Goal: Task Accomplishment & Management: Manage account settings

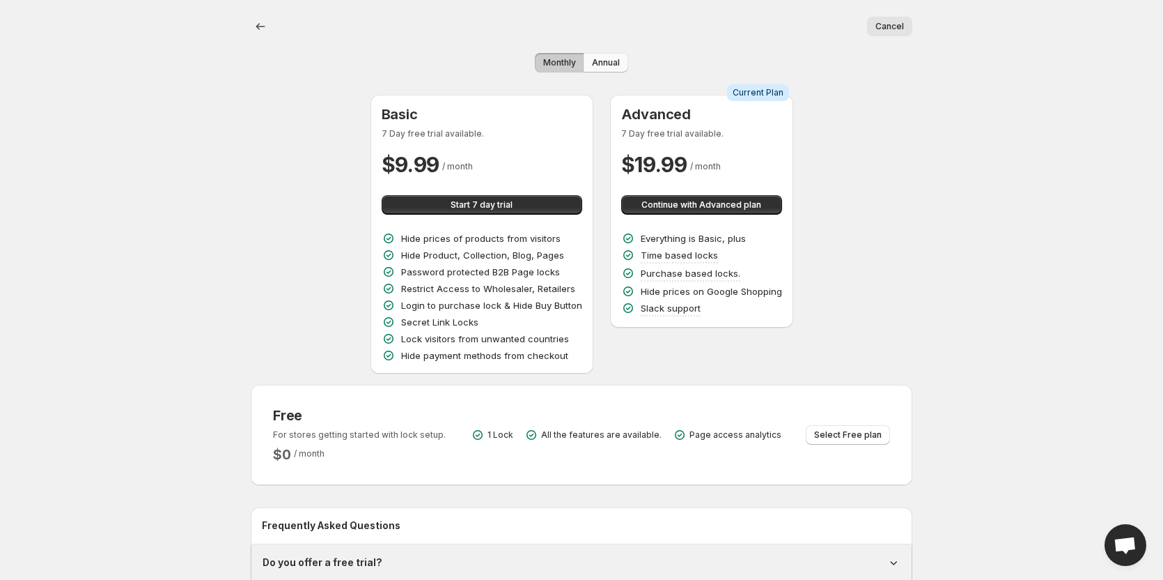
click at [615, 61] on span "Annual" at bounding box center [606, 62] width 28 height 11
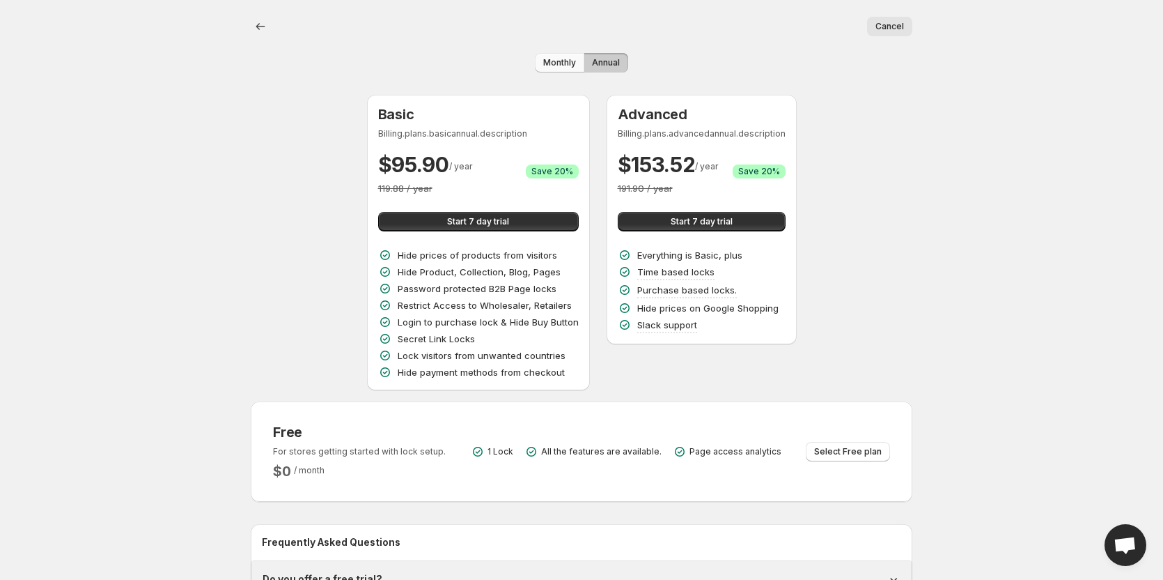
click at [552, 66] on span "Monthly" at bounding box center [559, 62] width 33 height 11
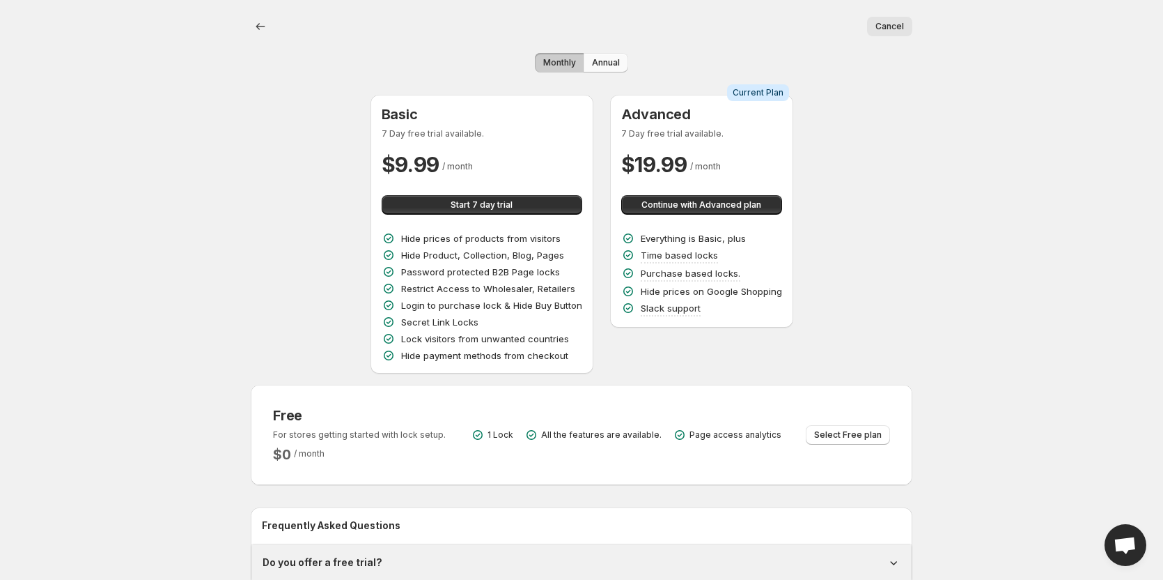
click at [600, 58] on span "Annual" at bounding box center [606, 62] width 28 height 11
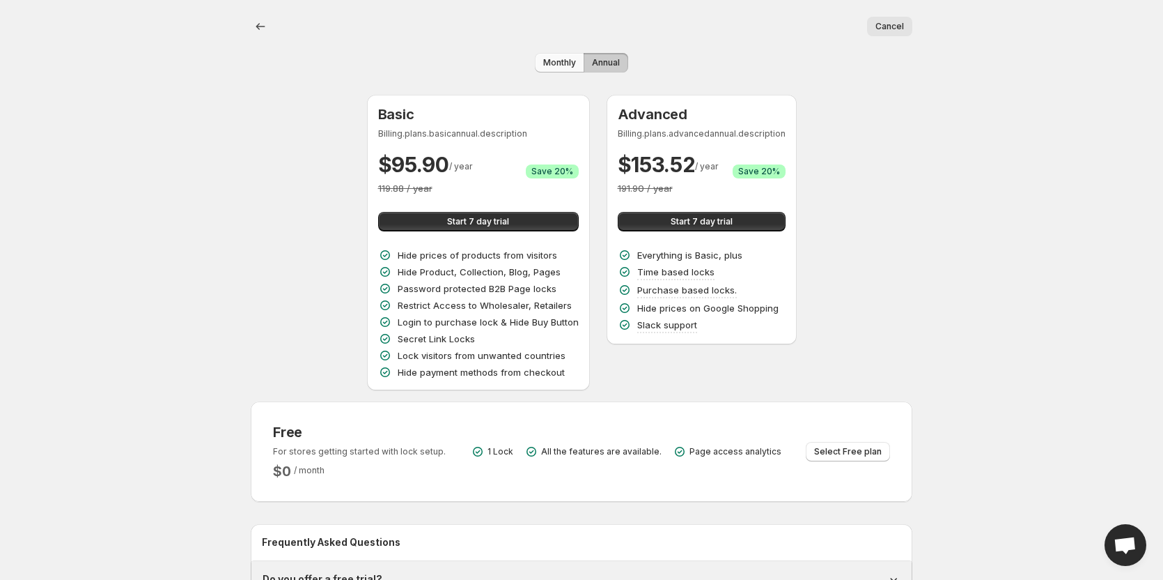
click at [559, 56] on button "Monthly" at bounding box center [559, 63] width 49 height 20
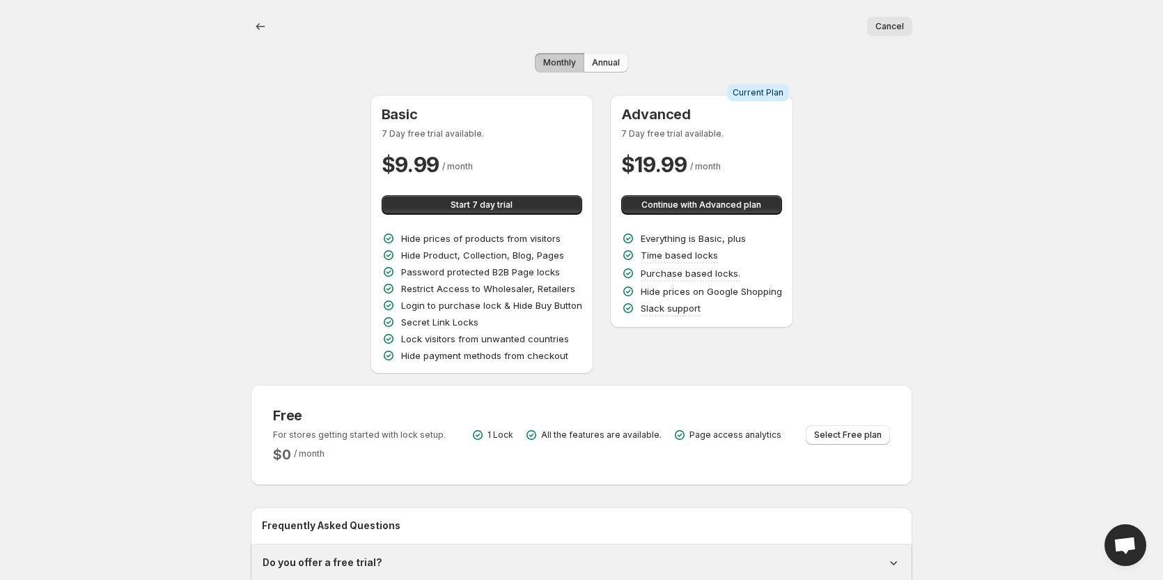
click at [608, 62] on span "Annual" at bounding box center [606, 62] width 28 height 11
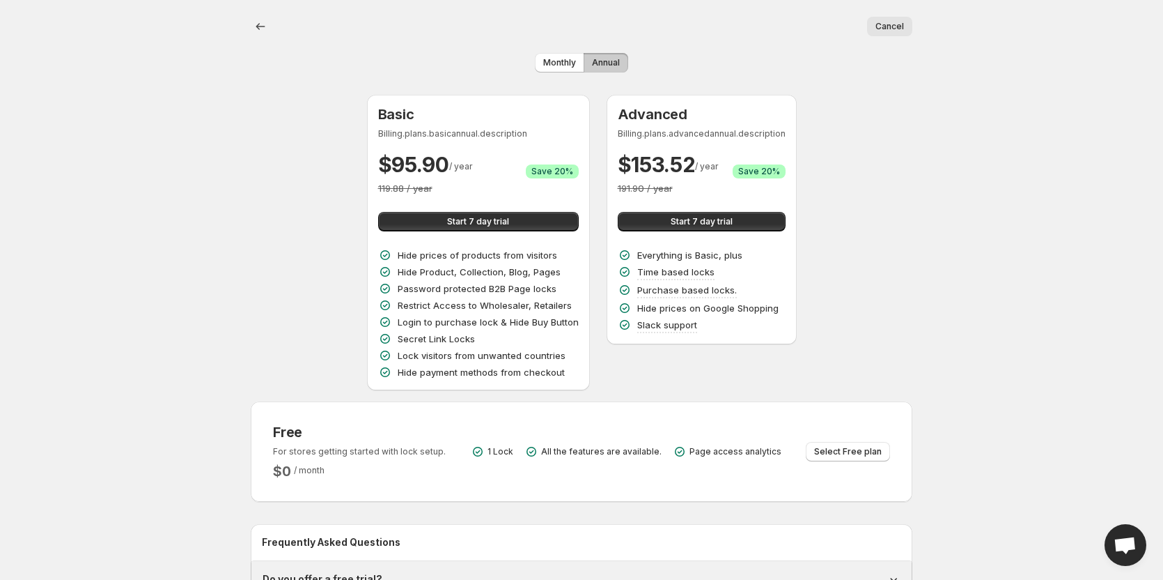
click at [559, 73] on div "Monthly Annual Basic Billing.plans.basicannual.description $ 95.90 / year Succe…" at bounding box center [582, 221] width 662 height 337
click at [569, 65] on span "Monthly" at bounding box center [559, 62] width 33 height 11
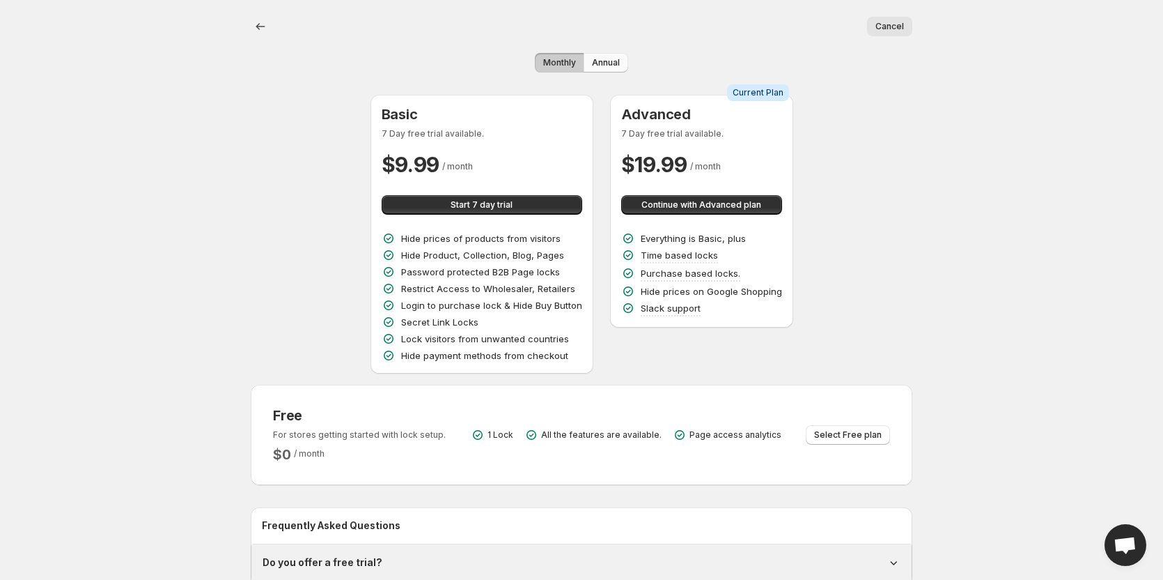
click at [600, 63] on span "Annual" at bounding box center [606, 62] width 28 height 11
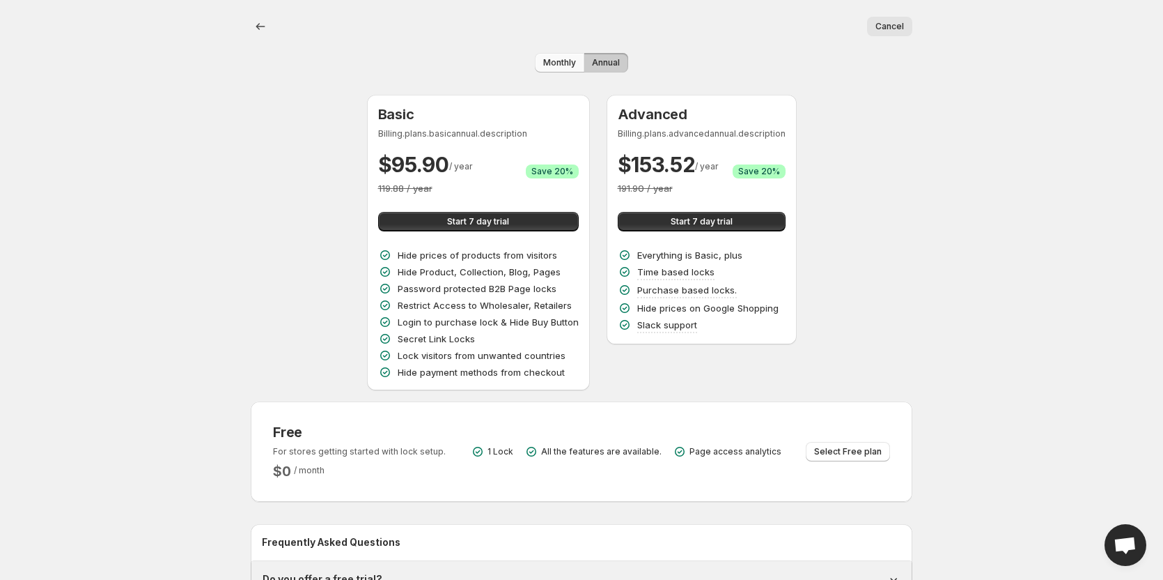
click at [575, 70] on button "Monthly" at bounding box center [559, 63] width 49 height 20
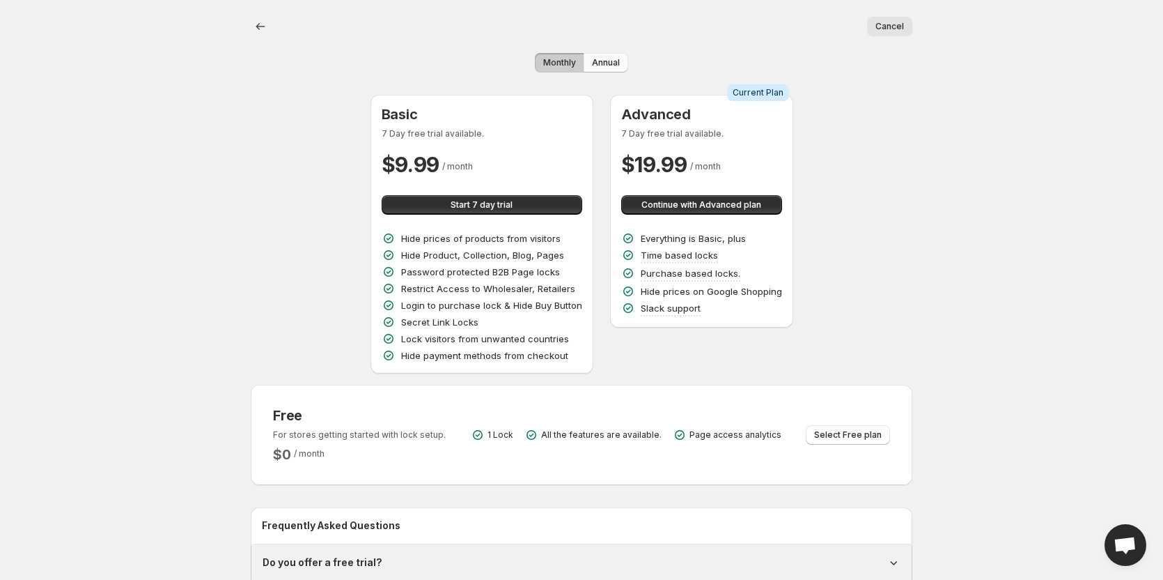
click at [608, 65] on span "Annual" at bounding box center [606, 62] width 28 height 11
